Goal: Navigation & Orientation: Find specific page/section

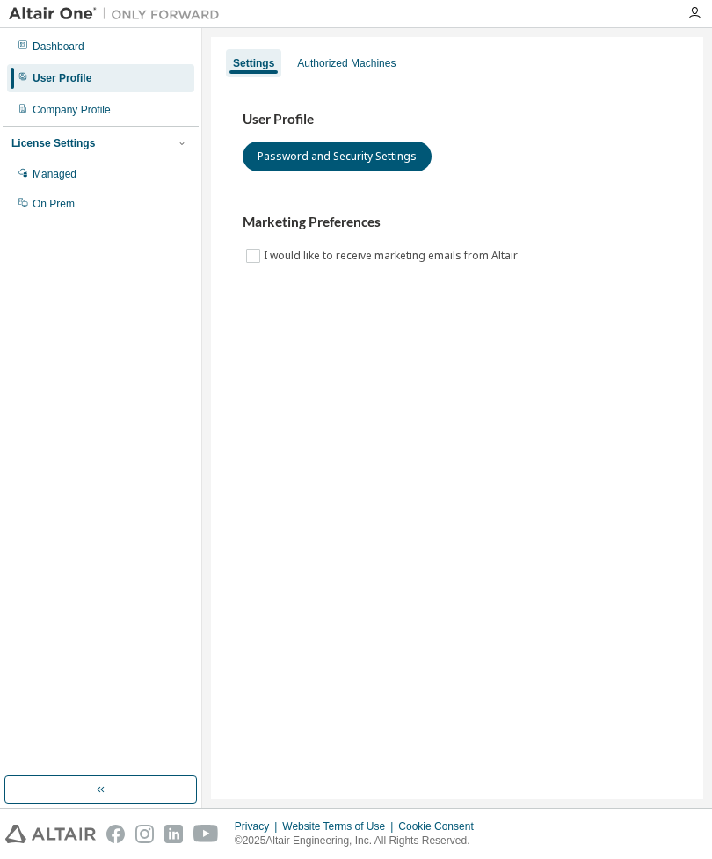
click at [111, 113] on div "Company Profile" at bounding box center [72, 110] width 78 height 14
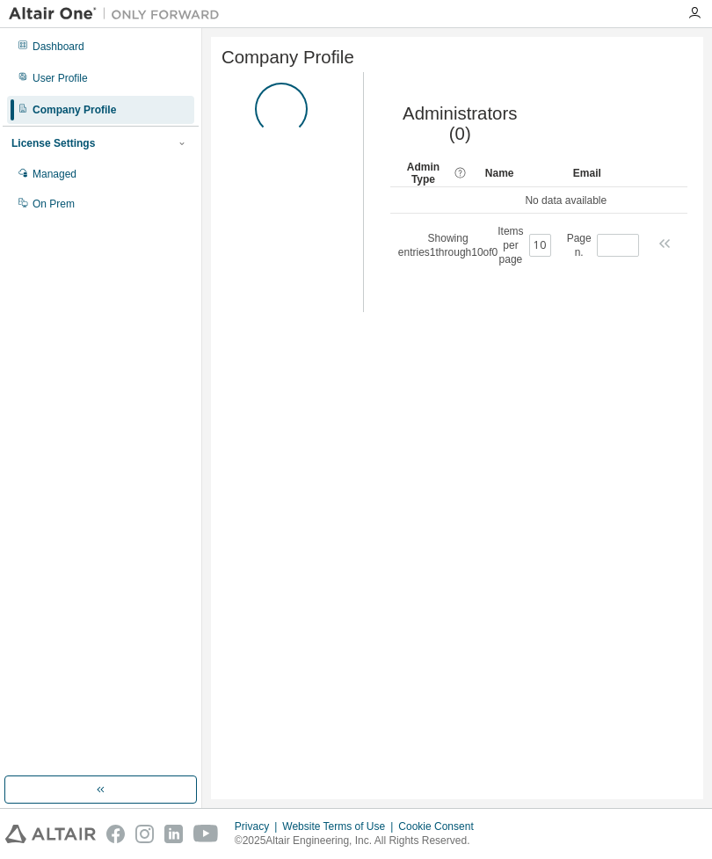
click at [87, 70] on div "User Profile" at bounding box center [100, 78] width 187 height 28
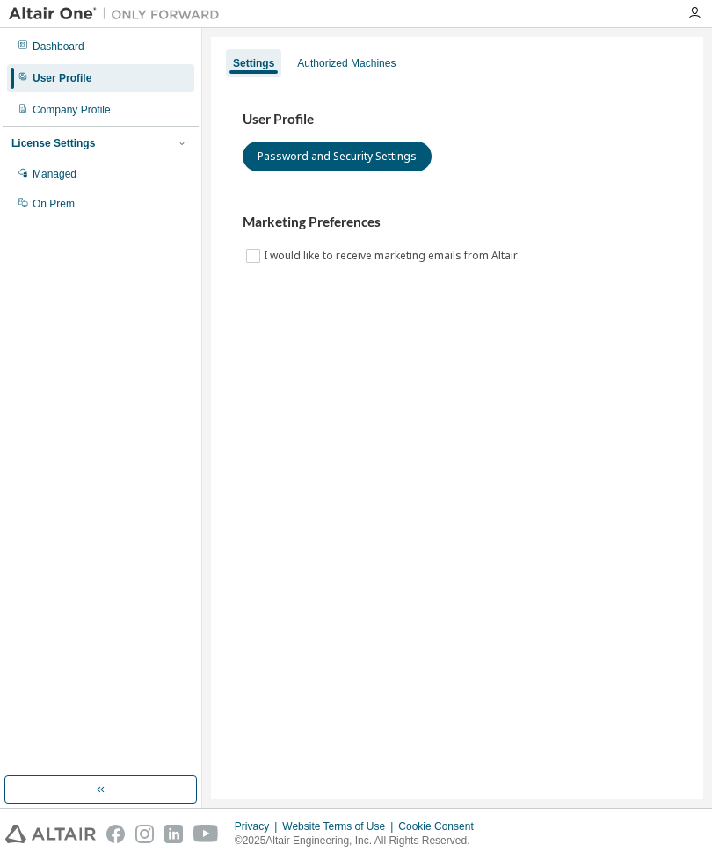
click at [105, 43] on div "Dashboard" at bounding box center [100, 47] width 187 height 28
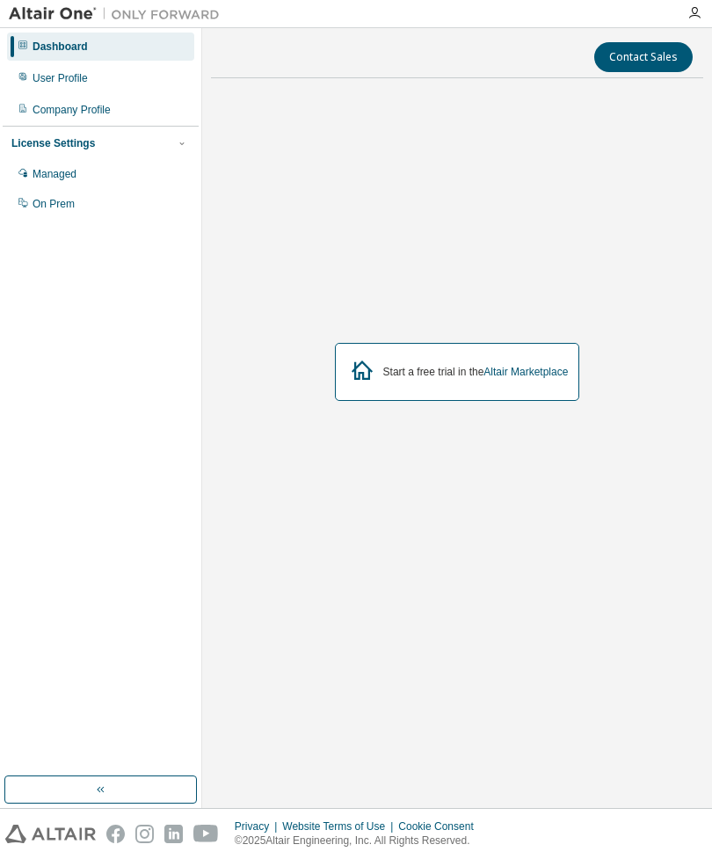
click at [183, 123] on div "Company Profile" at bounding box center [100, 110] width 187 height 28
